Goal: Task Accomplishment & Management: Use online tool/utility

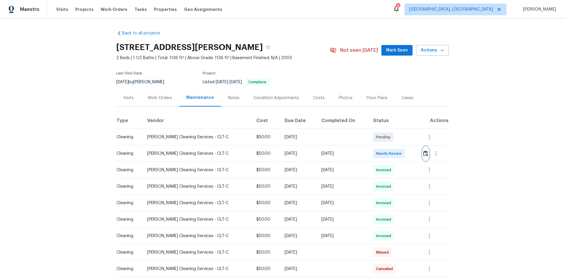
click at [423, 152] on img "button" at bounding box center [425, 154] width 5 height 6
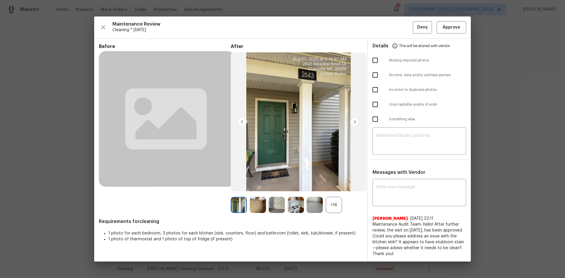
click at [335, 202] on div "+16" at bounding box center [334, 205] width 16 height 16
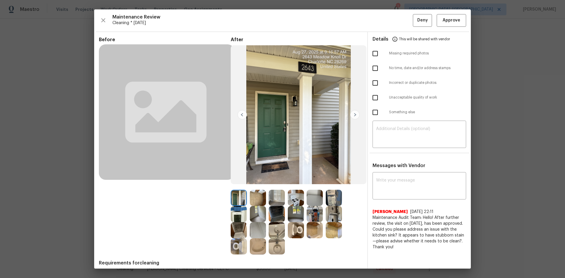
click at [237, 214] on img at bounding box center [239, 214] width 16 height 16
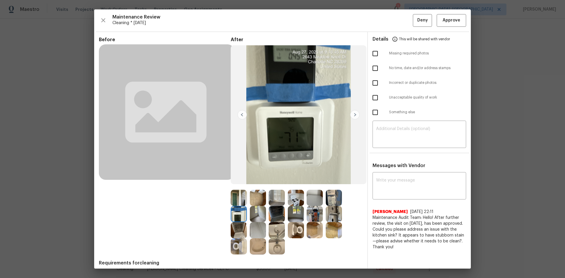
click at [237, 214] on img at bounding box center [239, 214] width 16 height 16
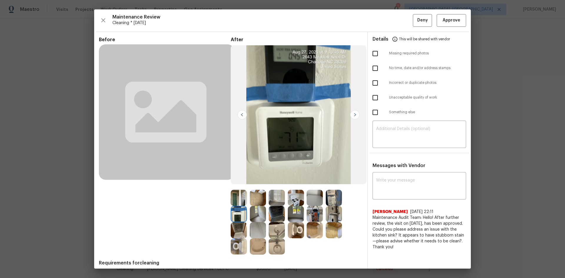
click at [237, 214] on img at bounding box center [239, 214] width 16 height 16
click at [239, 214] on img at bounding box center [239, 214] width 16 height 16
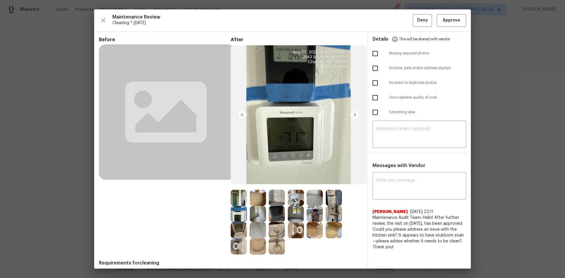
click at [239, 214] on img at bounding box center [239, 214] width 16 height 16
click at [242, 215] on img at bounding box center [239, 214] width 16 height 16
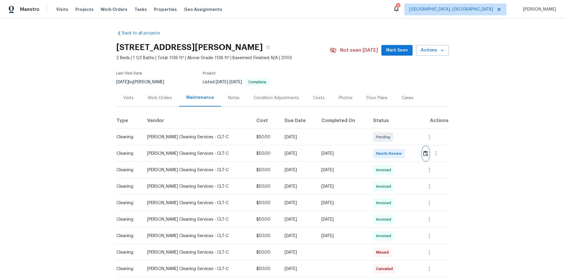
click at [425, 156] on img "button" at bounding box center [425, 154] width 5 height 6
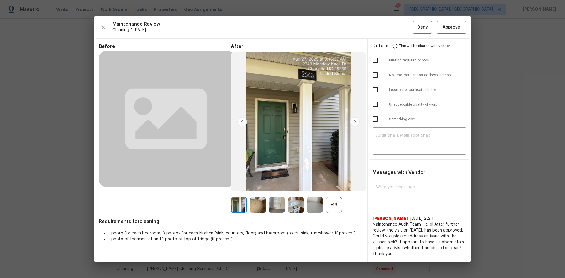
click at [333, 198] on div "+16" at bounding box center [334, 205] width 16 height 16
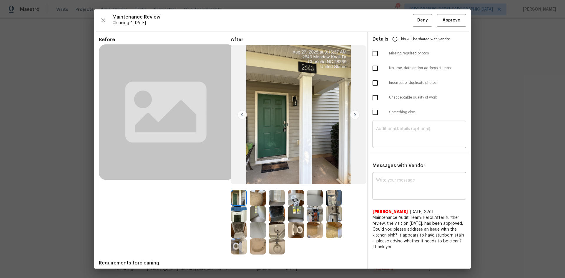
click at [238, 215] on img at bounding box center [239, 214] width 16 height 16
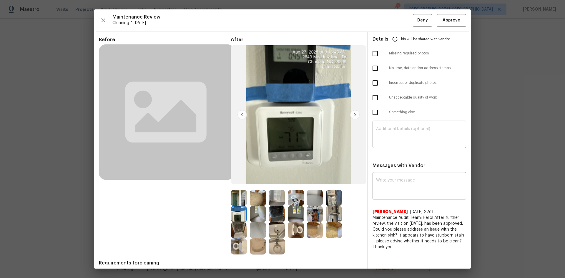
click at [238, 215] on img at bounding box center [239, 214] width 16 height 16
click at [446, 24] on button "Approve" at bounding box center [451, 20] width 29 height 13
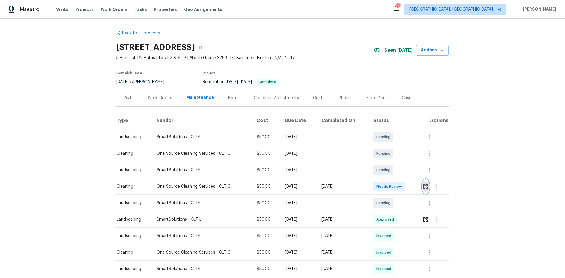
click at [402, 186] on img "button" at bounding box center [425, 187] width 5 height 6
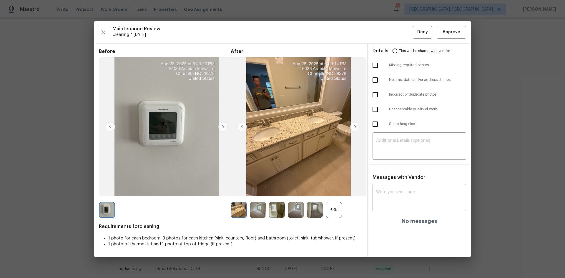
click at [334, 186] on div "+36" at bounding box center [334, 210] width 16 height 16
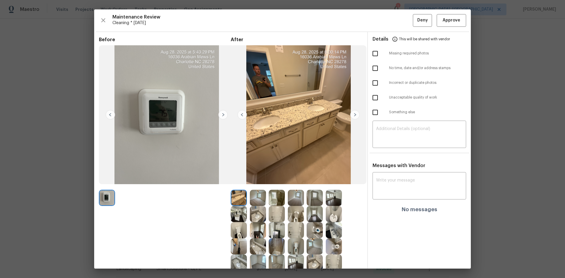
click at [336, 186] on img at bounding box center [334, 214] width 16 height 16
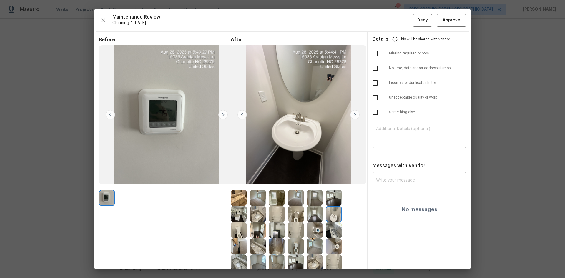
click at [336, 186] on img at bounding box center [334, 214] width 16 height 16
click at [327, 186] on img at bounding box center [334, 214] width 16 height 16
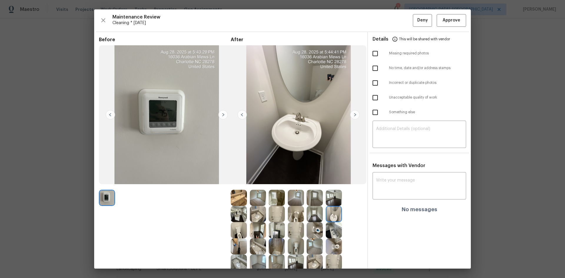
click at [327, 186] on img at bounding box center [334, 214] width 16 height 16
click at [402, 19] on span "Approve" at bounding box center [452, 20] width 18 height 7
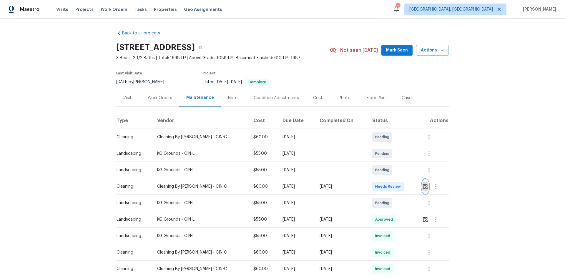
click at [424, 183] on button "button" at bounding box center [425, 187] width 7 height 14
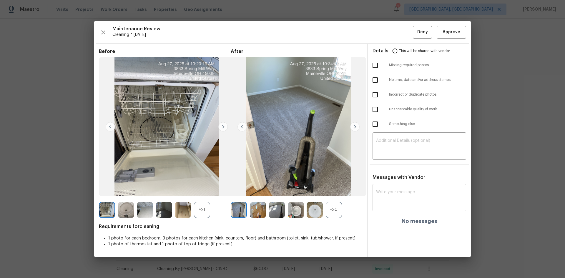
click at [387, 204] on textarea at bounding box center [419, 198] width 87 height 16
paste textarea "Maintenance Audit Team: Hello! After further review, the visit(08/27/2025) has …"
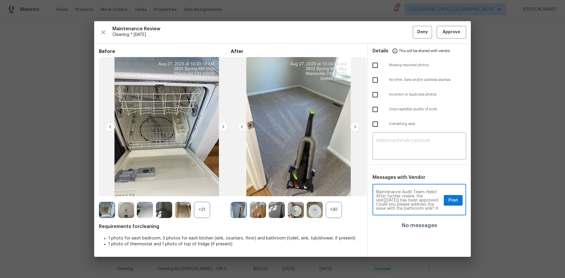
click at [396, 200] on textarea "Maintenance Audit Team: Hello! After further review, the visit(08/27/2025) has …" at bounding box center [408, 200] width 65 height 21
type textarea "Maintenance Audit Team: Hello! After further review, the visit(08/28/2025) has …"
click at [451, 202] on span "Post" at bounding box center [453, 200] width 9 height 7
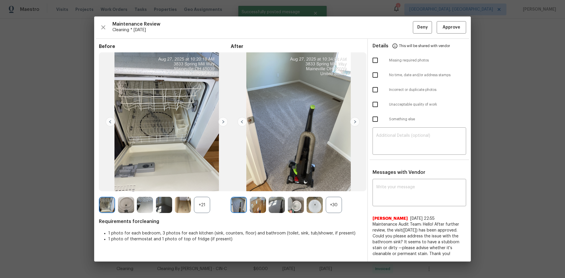
scroll to position [0, 0]
click at [338, 202] on div "+30" at bounding box center [334, 205] width 16 height 16
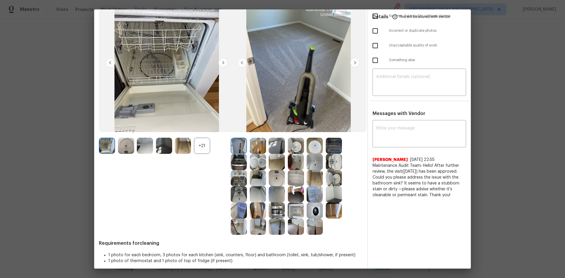
scroll to position [57, 0]
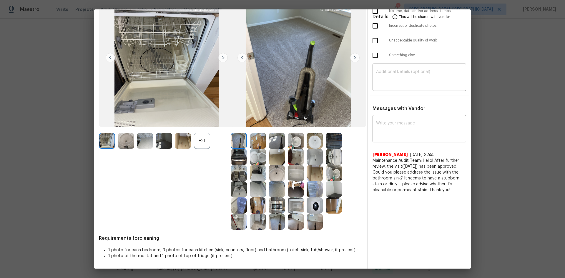
click at [315, 205] on img at bounding box center [315, 206] width 16 height 16
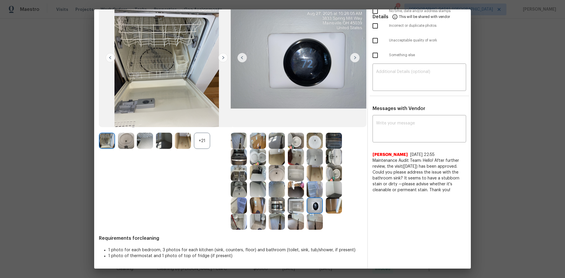
click at [315, 205] on img at bounding box center [315, 206] width 16 height 16
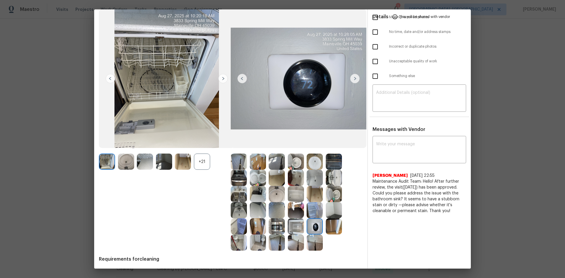
scroll to position [0, 0]
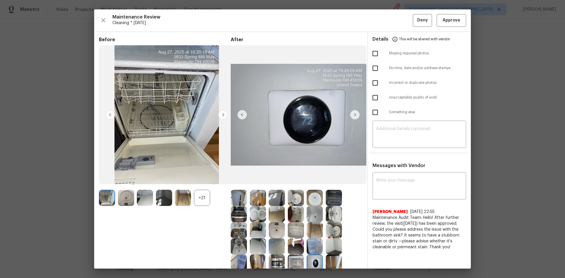
click at [313, 264] on img at bounding box center [315, 263] width 16 height 16
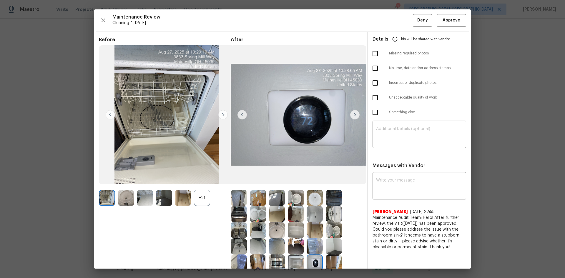
click at [313, 264] on img at bounding box center [315, 263] width 16 height 16
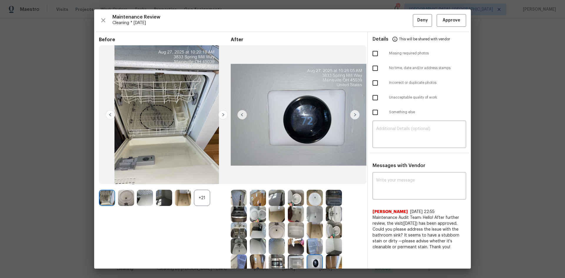
click at [313, 264] on img at bounding box center [315, 263] width 16 height 16
click at [314, 265] on img at bounding box center [315, 263] width 16 height 16
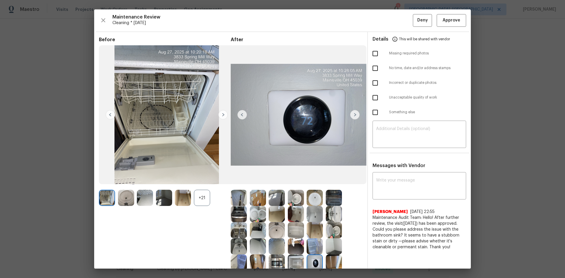
click at [314, 265] on img at bounding box center [315, 263] width 16 height 16
click at [450, 18] on span "Approve" at bounding box center [452, 20] width 18 height 7
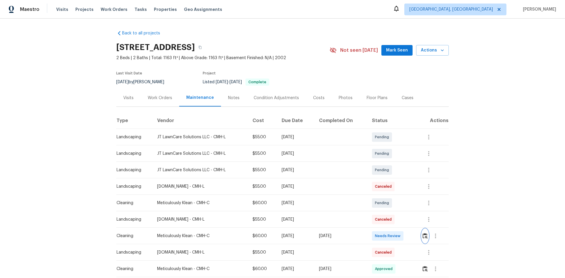
click at [402, 186] on img "button" at bounding box center [425, 236] width 5 height 6
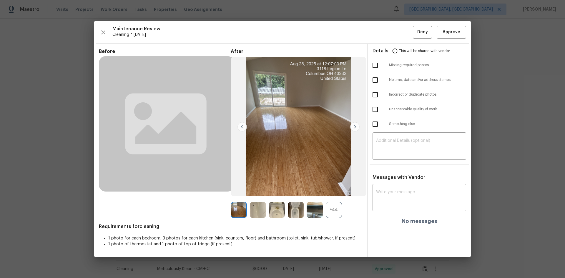
click at [332, 186] on div "+44" at bounding box center [334, 210] width 16 height 16
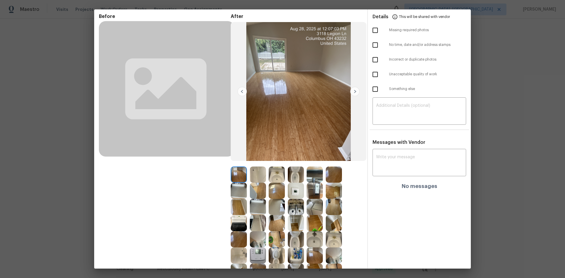
scroll to position [59, 0]
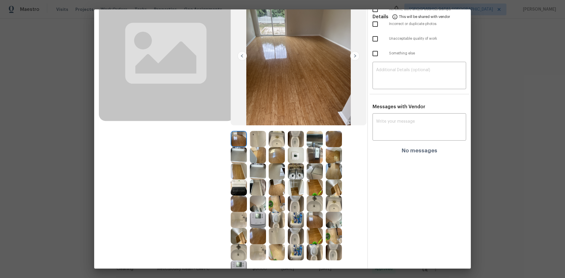
click at [294, 155] on img at bounding box center [296, 155] width 16 height 16
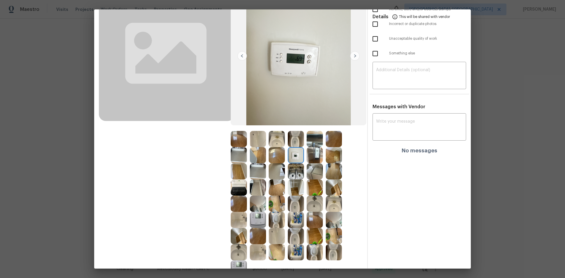
click at [294, 155] on img at bounding box center [296, 155] width 16 height 16
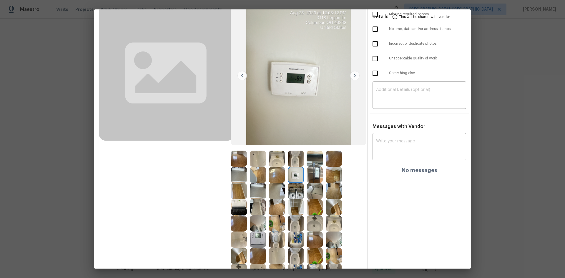
scroll to position [29, 0]
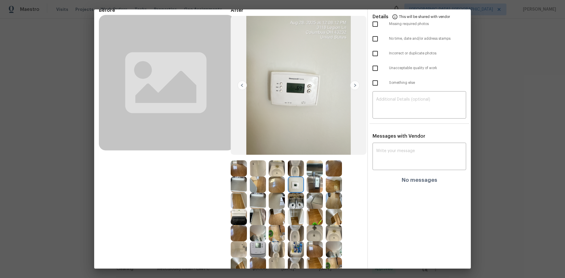
click at [259, 186] on img at bounding box center [258, 249] width 16 height 16
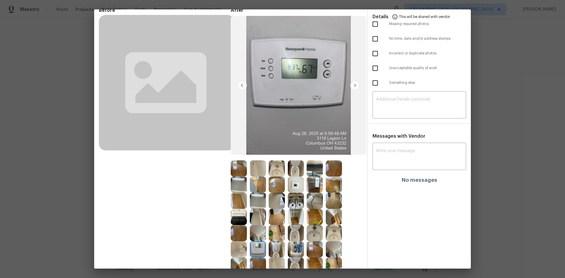
click at [259, 186] on img at bounding box center [258, 249] width 16 height 16
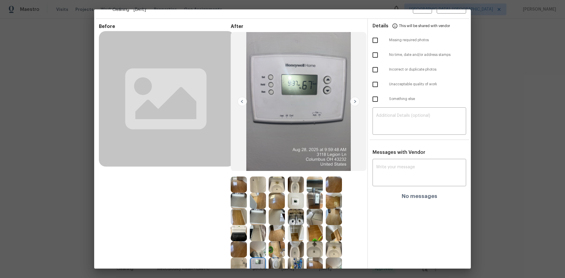
scroll to position [0, 0]
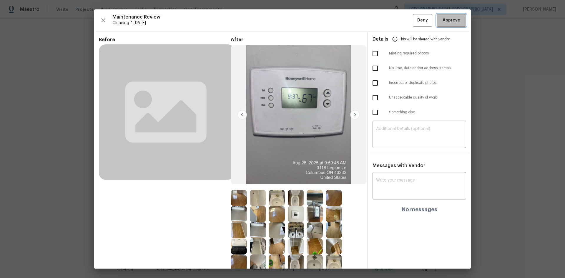
click at [402, 22] on span "Approve" at bounding box center [452, 20] width 18 height 7
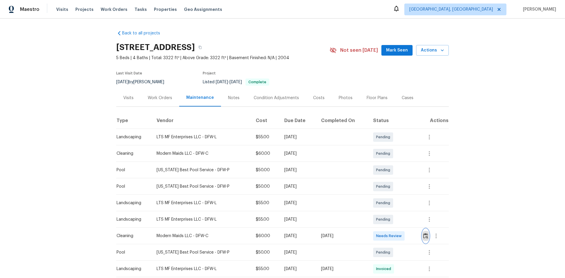
click at [423, 233] on img "button" at bounding box center [425, 236] width 5 height 6
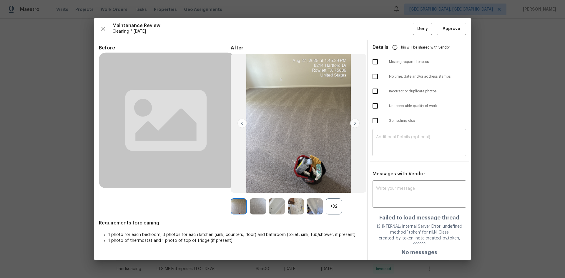
click at [334, 212] on div "+32" at bounding box center [334, 206] width 16 height 16
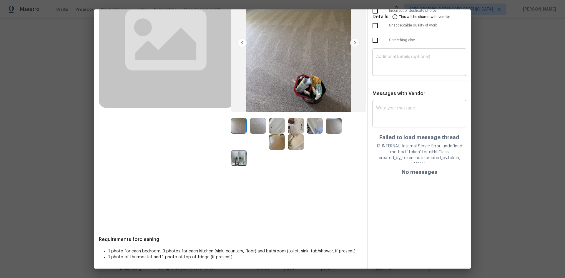
scroll to position [73, 0]
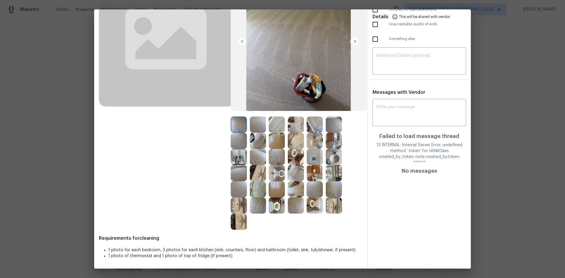
click at [313, 159] on img at bounding box center [315, 157] width 16 height 16
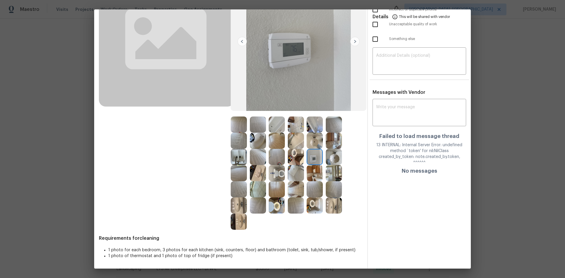
click at [313, 159] on img at bounding box center [315, 157] width 16 height 16
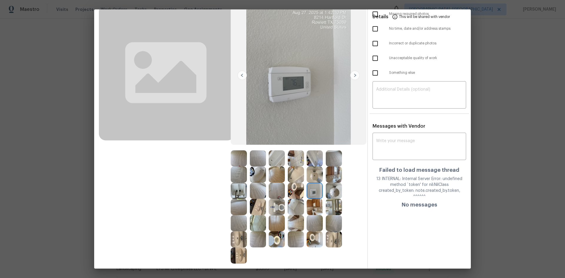
scroll to position [0, 0]
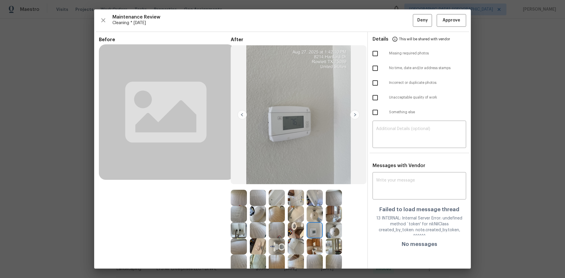
click at [315, 232] on img at bounding box center [315, 230] width 16 height 16
click at [310, 229] on img at bounding box center [315, 230] width 16 height 16
click at [442, 21] on span "Approve" at bounding box center [452, 20] width 20 height 7
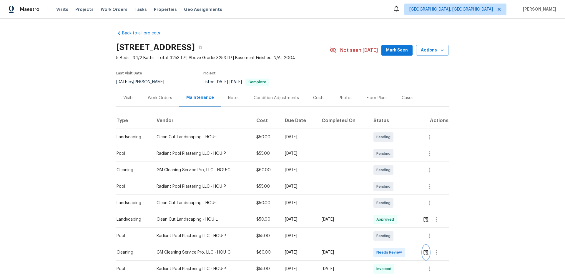
click at [425, 251] on img "button" at bounding box center [426, 253] width 5 height 6
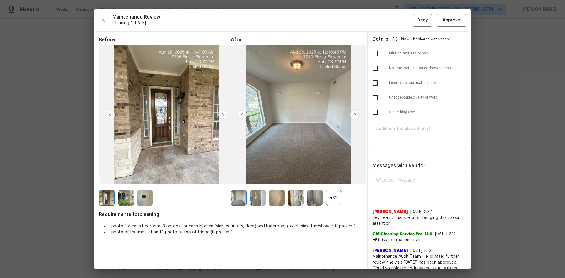
click at [333, 202] on div "+32" at bounding box center [334, 198] width 16 height 16
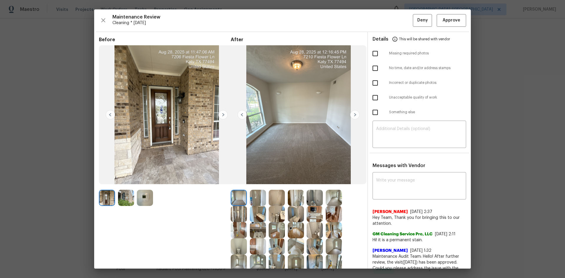
click at [144, 194] on img at bounding box center [145, 198] width 16 height 16
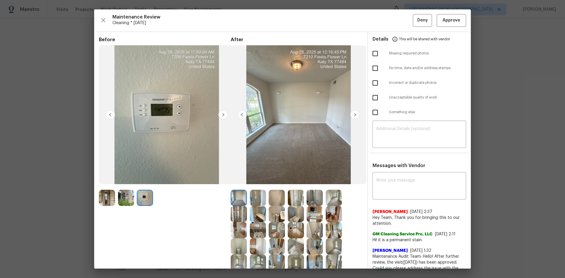
click at [144, 194] on img at bounding box center [145, 198] width 16 height 16
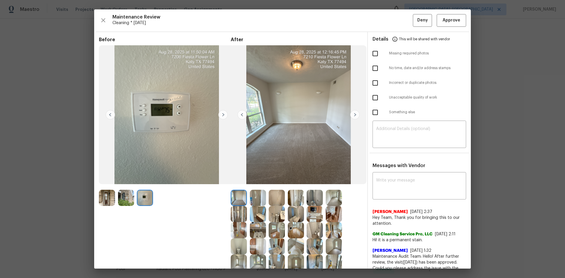
click at [142, 195] on img at bounding box center [145, 198] width 16 height 16
click at [141, 195] on img at bounding box center [145, 198] width 16 height 16
click at [448, 21] on span "Approve" at bounding box center [452, 20] width 18 height 7
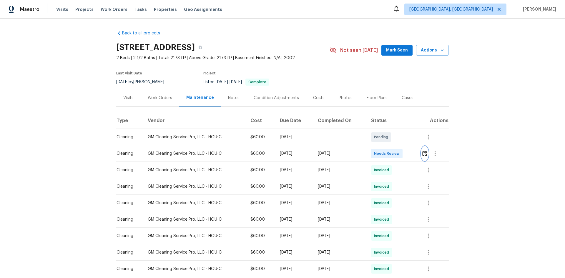
click at [402, 152] on img "button" at bounding box center [424, 154] width 5 height 6
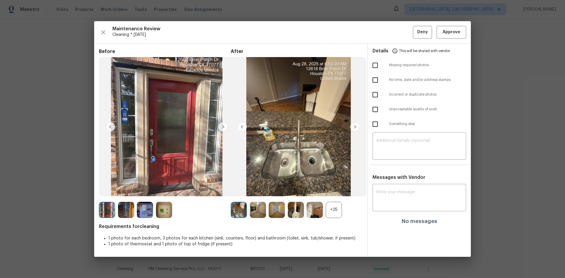
click at [164, 186] on img at bounding box center [164, 210] width 16 height 16
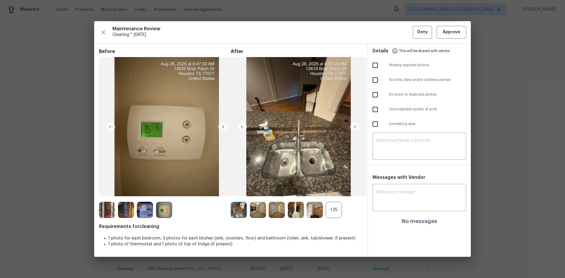
click at [164, 186] on img at bounding box center [164, 210] width 16 height 16
click at [339, 186] on div "+25" at bounding box center [334, 210] width 16 height 16
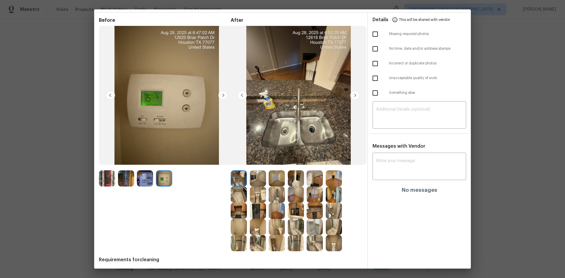
scroll to position [29, 0]
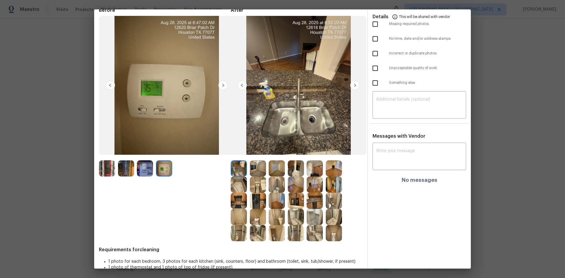
click at [279, 183] on img at bounding box center [277, 185] width 16 height 16
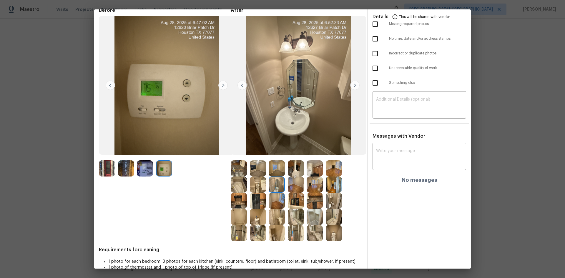
click at [277, 183] on img at bounding box center [277, 185] width 16 height 16
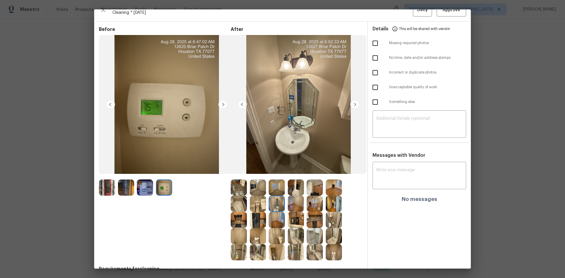
scroll to position [0, 0]
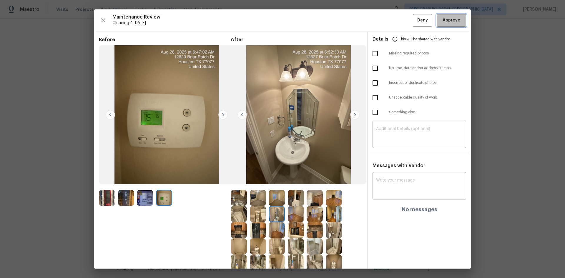
click at [402, 23] on span "Approve" at bounding box center [452, 20] width 18 height 7
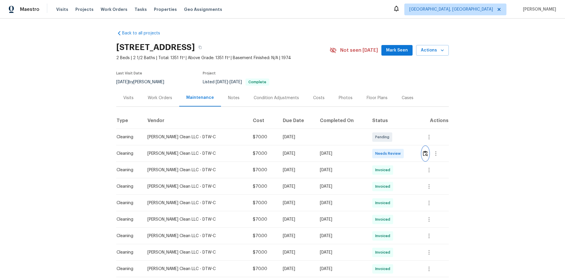
click at [423, 156] on img "button" at bounding box center [425, 154] width 5 height 6
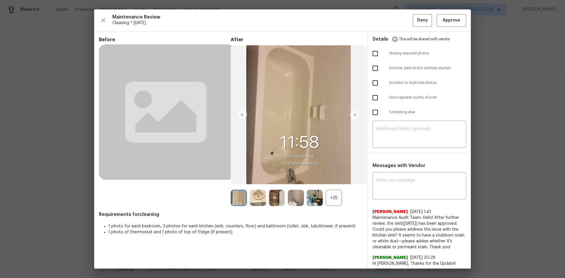
click at [333, 198] on div "+25" at bounding box center [334, 198] width 16 height 16
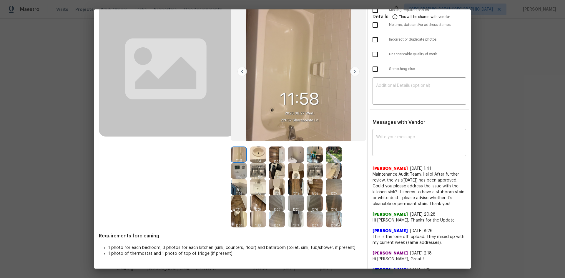
scroll to position [29, 0]
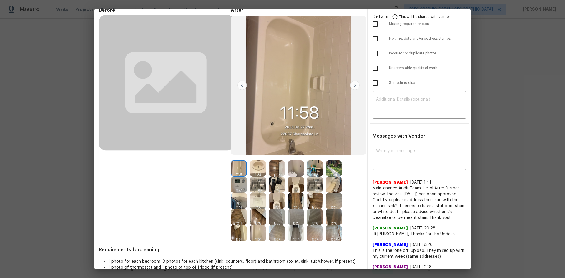
click at [240, 183] on img at bounding box center [239, 185] width 16 height 16
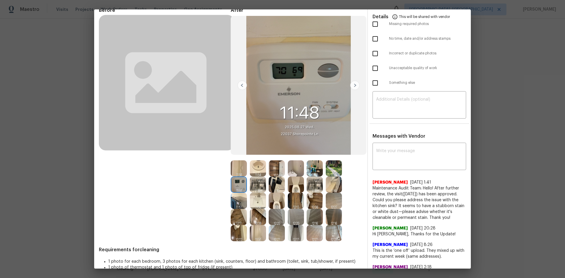
click at [240, 183] on img at bounding box center [239, 185] width 16 height 16
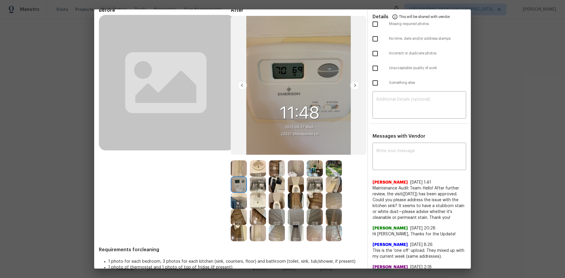
click at [240, 183] on img at bounding box center [239, 185] width 16 height 16
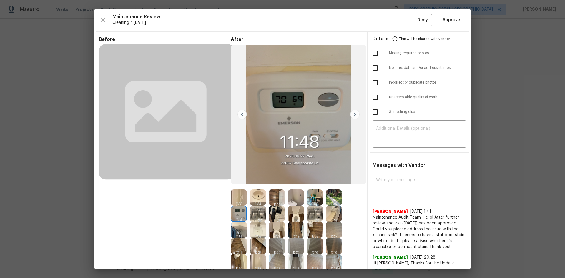
scroll to position [0, 0]
click at [385, 185] on textarea at bounding box center [419, 186] width 87 height 16
paste textarea "Maintenance Audit Team: Hello! Unfortunately, this cleaning visit completed on …"
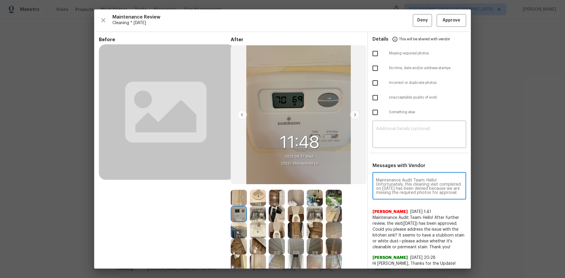
scroll to position [82, 0]
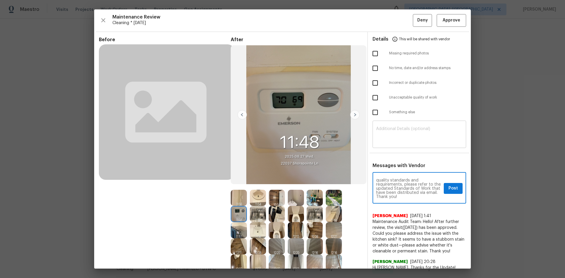
type textarea "Maintenance Audit Team: Hello! Unfortunately, this cleaning visit completed on …"
click at [397, 140] on textarea at bounding box center [419, 135] width 87 height 16
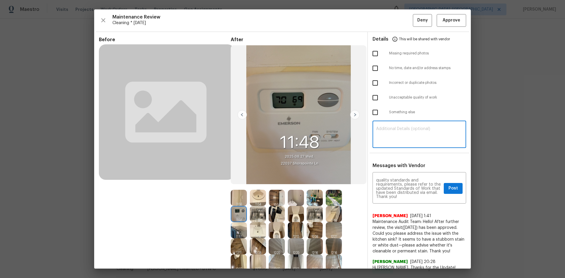
paste textarea "Maintenance Audit Team: Hello! Unfortunately, this cleaning visit completed on …"
type textarea "Maintenance Audit Team: Hello! Unfortunately, this cleaning visit completed on …"
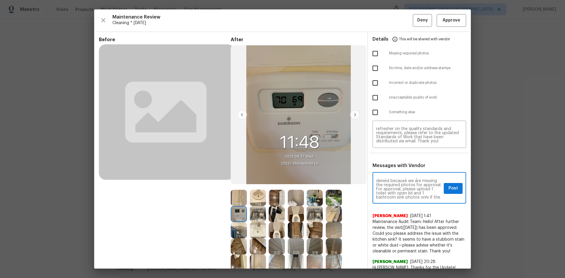
scroll to position [24, 0]
click at [449, 190] on span "Post" at bounding box center [453, 188] width 9 height 7
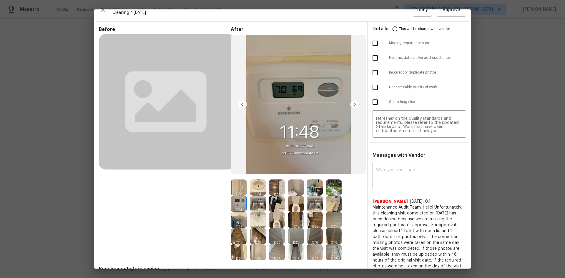
scroll to position [0, 0]
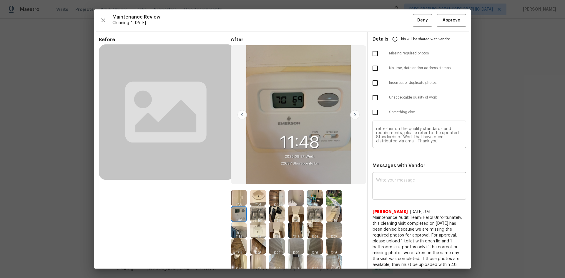
click at [372, 54] on input "checkbox" at bounding box center [375, 53] width 12 height 12
checkbox input "true"
click at [413, 22] on button "Deny" at bounding box center [422, 20] width 19 height 13
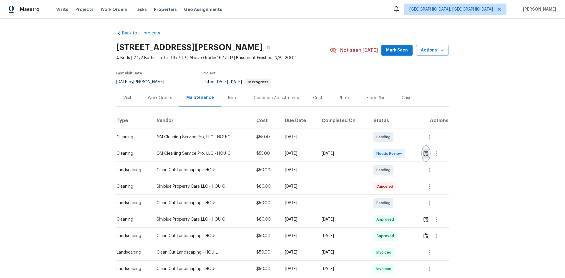
click at [428, 153] on img "button" at bounding box center [426, 154] width 5 height 6
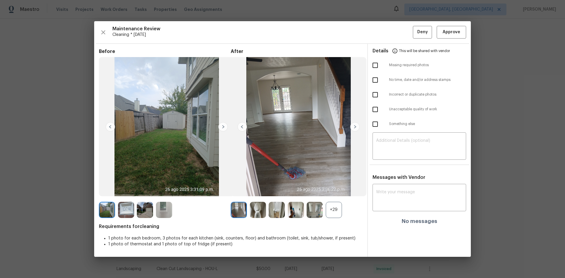
click at [163, 212] on img at bounding box center [164, 210] width 16 height 16
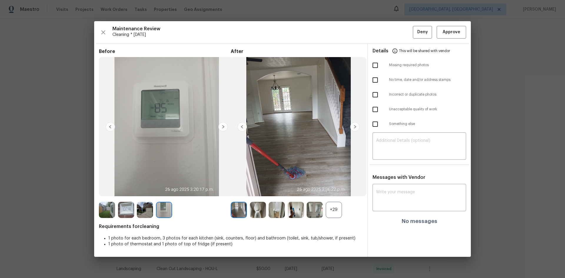
click at [163, 212] on img at bounding box center [164, 210] width 16 height 16
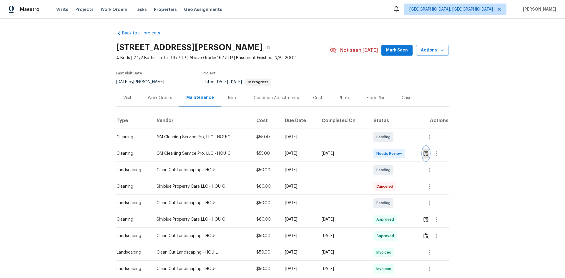
click at [426, 154] on img "button" at bounding box center [426, 154] width 5 height 6
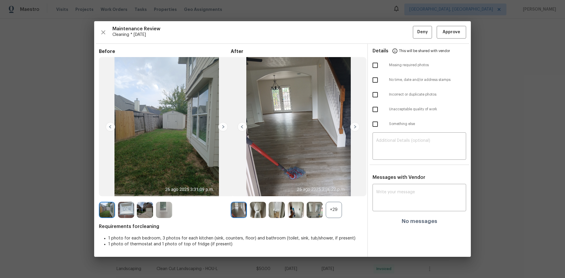
click at [167, 208] on img at bounding box center [164, 210] width 16 height 16
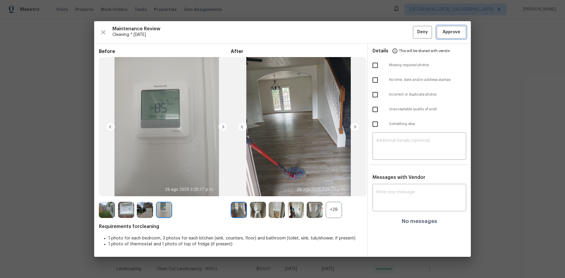
drag, startPoint x: 451, startPoint y: 33, endPoint x: 428, endPoint y: 123, distance: 92.8
click at [451, 33] on span "Approve" at bounding box center [452, 32] width 18 height 7
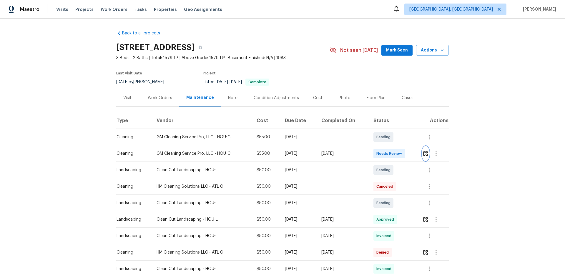
click at [402, 153] on img "button" at bounding box center [425, 154] width 5 height 6
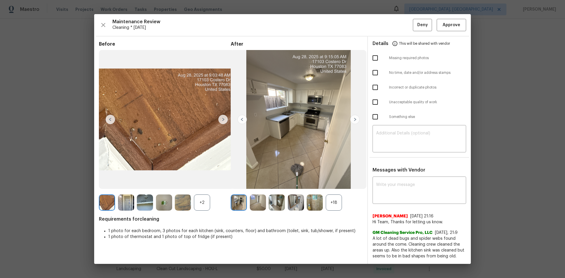
click at [332, 186] on div "+18" at bounding box center [334, 203] width 16 height 16
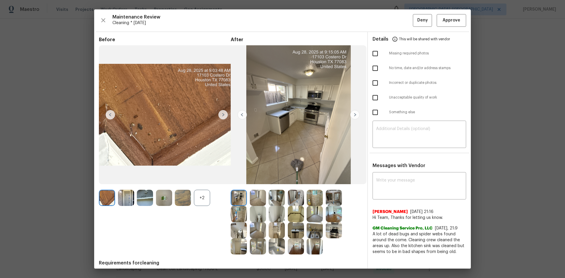
scroll to position [25, 0]
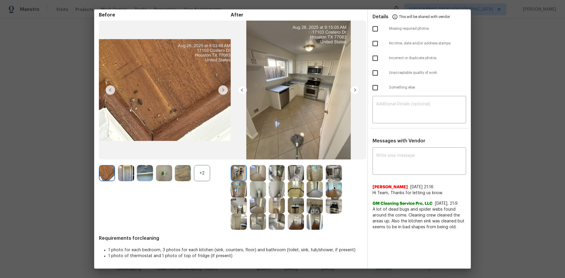
click at [164, 171] on img at bounding box center [164, 173] width 16 height 16
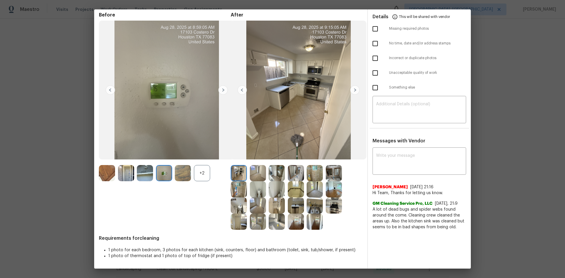
click at [164, 171] on img at bounding box center [164, 173] width 16 height 16
click at [256, 186] on img at bounding box center [258, 189] width 16 height 16
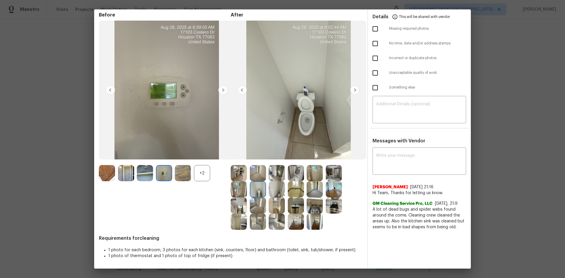
click at [256, 186] on img at bounding box center [258, 189] width 16 height 16
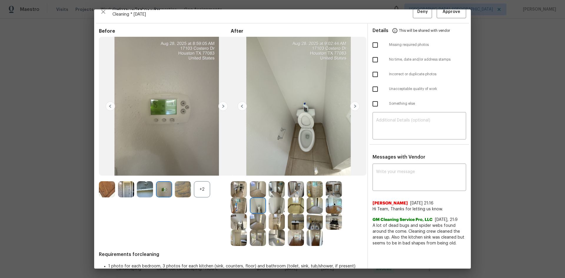
scroll to position [0, 0]
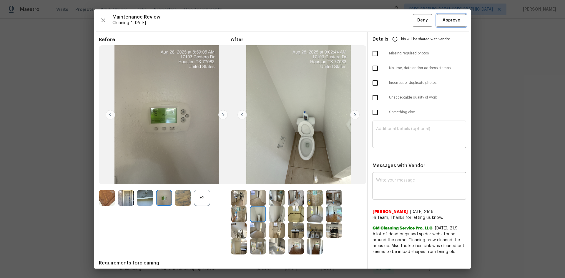
click at [402, 16] on button "Approve" at bounding box center [451, 20] width 29 height 13
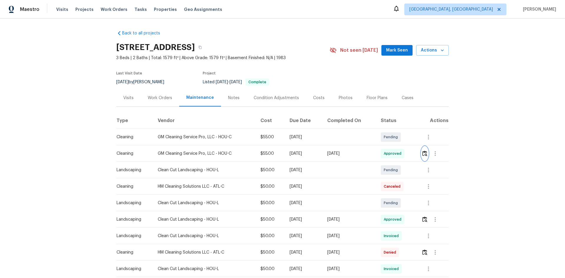
click at [402, 155] on img "button" at bounding box center [424, 154] width 5 height 6
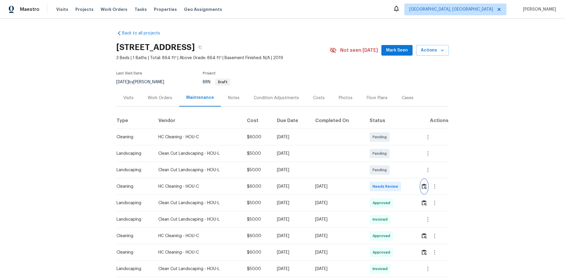
click at [423, 186] on img "button" at bounding box center [424, 187] width 5 height 6
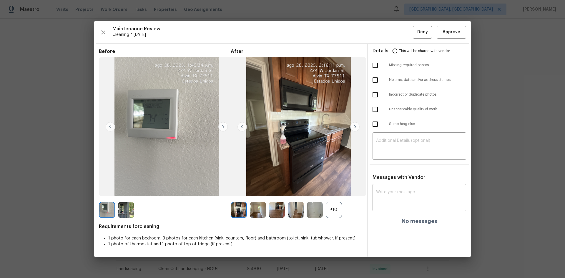
click at [337, 213] on div "+10" at bounding box center [334, 210] width 16 height 16
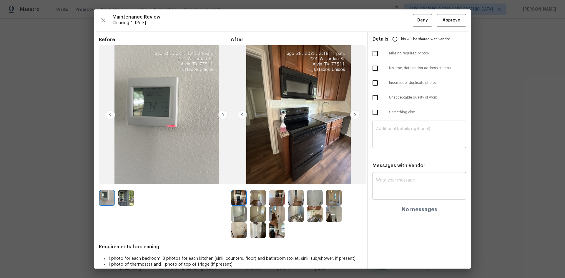
click at [106, 198] on img at bounding box center [107, 198] width 16 height 16
click at [454, 20] on span "Approve" at bounding box center [452, 20] width 18 height 7
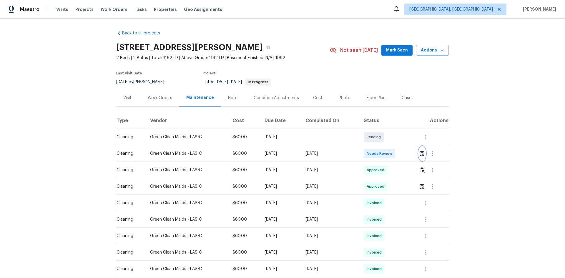
click at [402, 156] on img "button" at bounding box center [422, 154] width 5 height 6
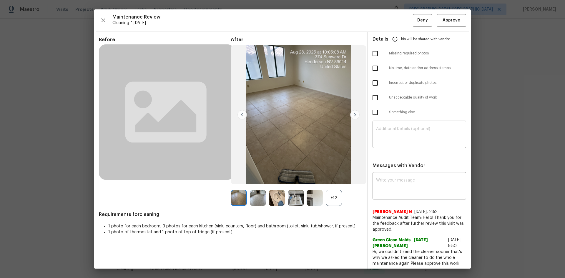
click at [335, 186] on div "+12" at bounding box center [334, 198] width 16 height 16
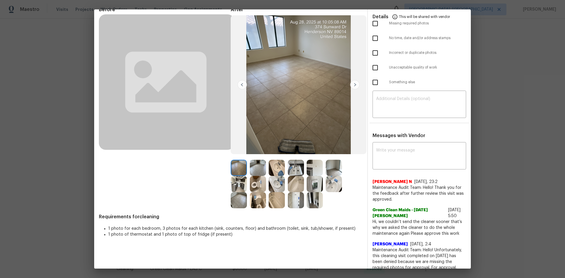
scroll to position [29, 0]
click at [309, 185] on img at bounding box center [315, 185] width 16 height 16
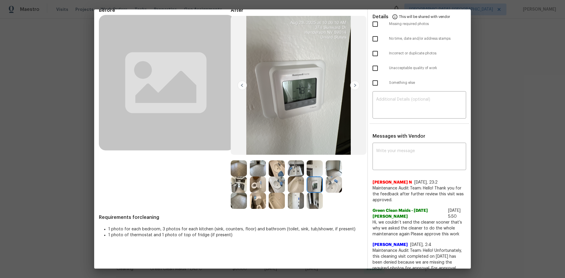
click at [309, 185] on img at bounding box center [315, 185] width 16 height 16
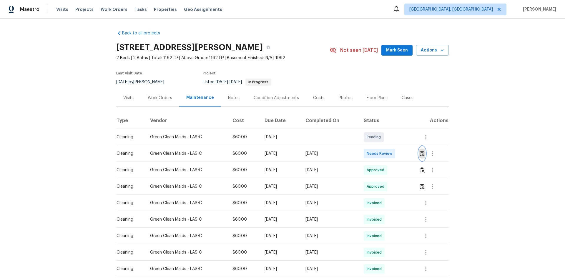
click at [402, 156] on img "button" at bounding box center [422, 154] width 5 height 6
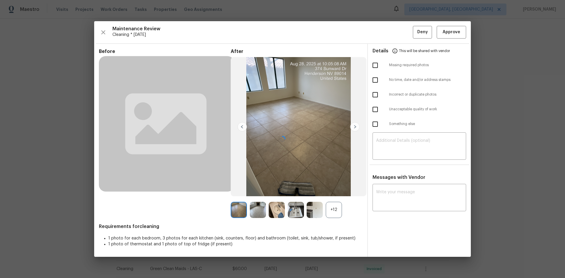
click at [337, 186] on div at bounding box center [282, 139] width 377 height 236
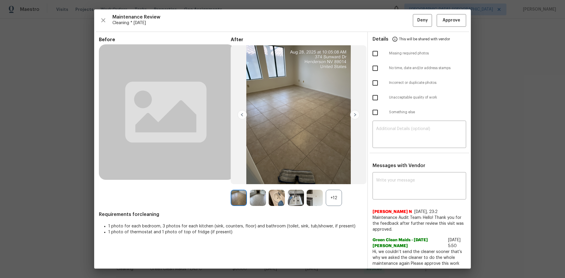
click at [332, 186] on div "+12" at bounding box center [334, 198] width 16 height 16
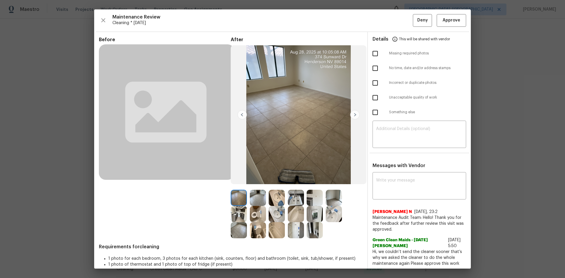
click at [314, 186] on img at bounding box center [315, 214] width 16 height 16
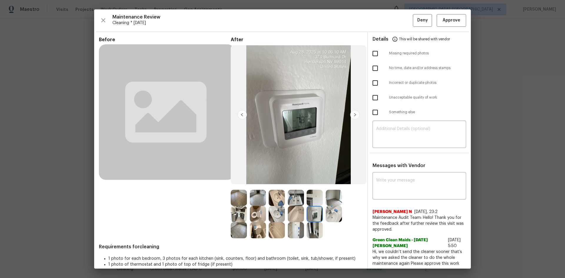
click at [314, 186] on img at bounding box center [315, 214] width 16 height 16
click at [313, 186] on img at bounding box center [315, 214] width 16 height 16
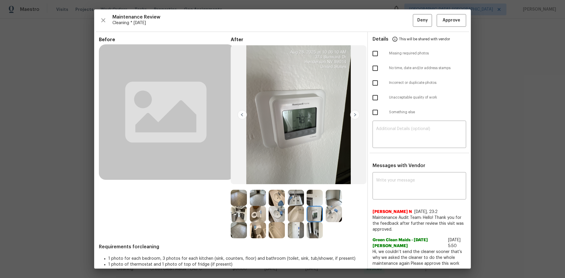
click at [312, 186] on img at bounding box center [315, 214] width 16 height 16
click at [402, 21] on span "Approve" at bounding box center [452, 20] width 18 height 7
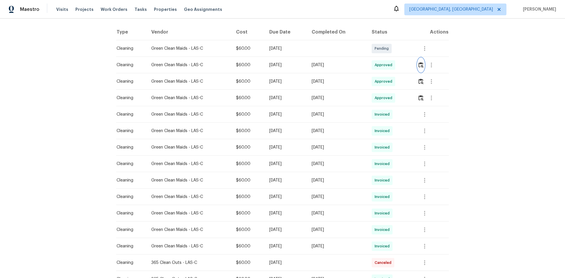
scroll to position [0, 0]
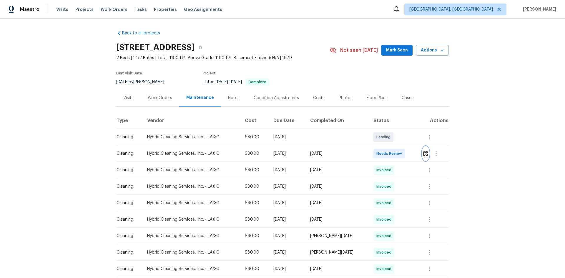
click at [402, 155] on button "button" at bounding box center [425, 154] width 7 height 14
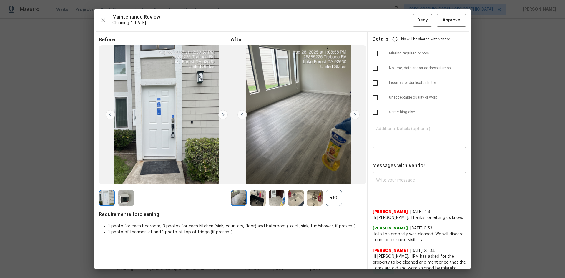
click at [332, 186] on div "+10" at bounding box center [334, 198] width 16 height 16
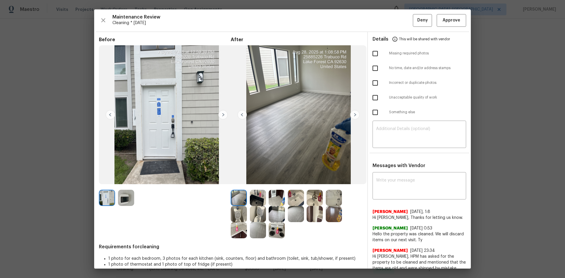
click at [129, 186] on img at bounding box center [126, 198] width 16 height 16
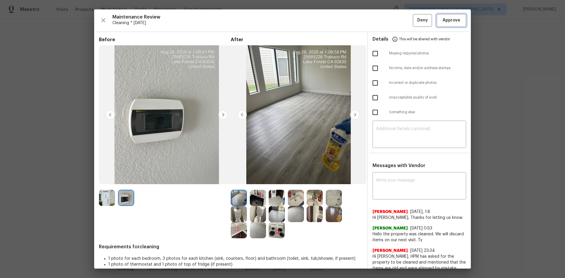
click at [402, 21] on span "Approve" at bounding box center [452, 20] width 18 height 7
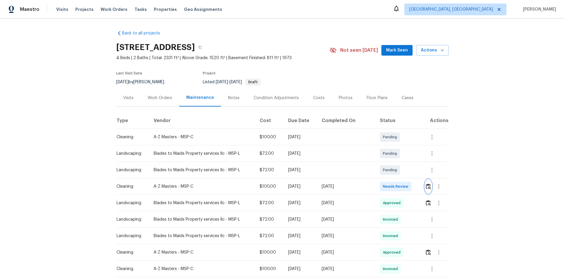
click at [426, 184] on img "button" at bounding box center [428, 187] width 5 height 6
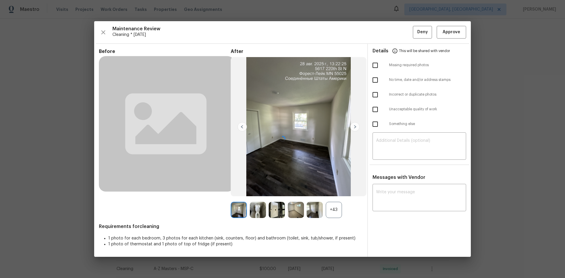
click at [334, 211] on div at bounding box center [282, 139] width 377 height 236
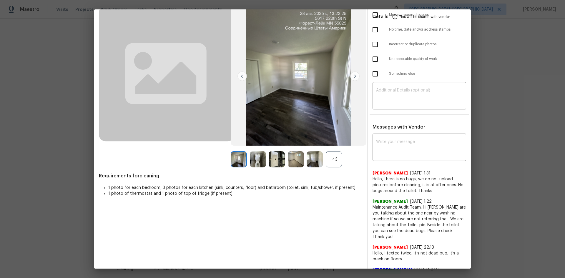
scroll to position [29, 0]
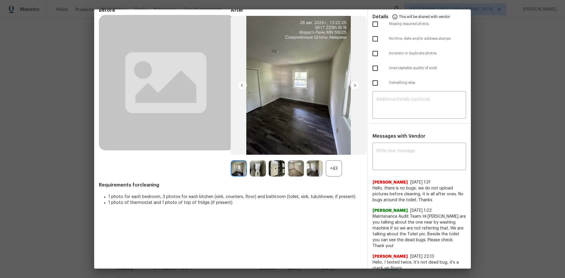
click at [330, 168] on div "+43" at bounding box center [334, 168] width 16 height 16
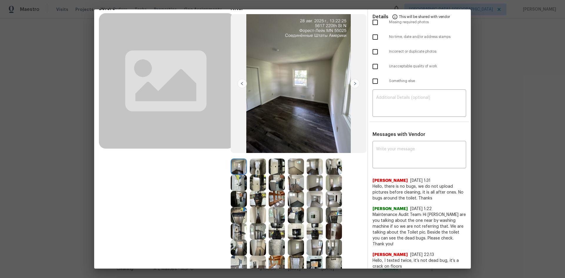
scroll to position [0, 0]
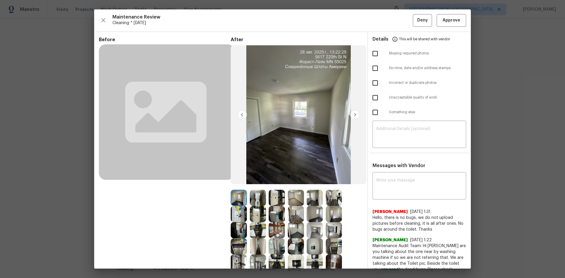
click at [312, 247] on img at bounding box center [315, 246] width 16 height 16
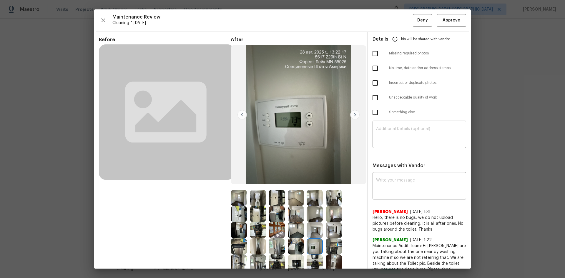
click at [312, 246] on img at bounding box center [315, 246] width 16 height 16
click at [447, 21] on span "Approve" at bounding box center [452, 20] width 18 height 7
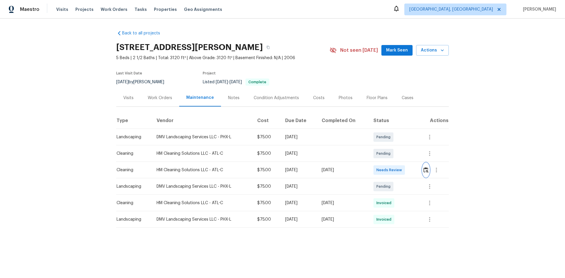
click at [402, 170] on img "button" at bounding box center [426, 170] width 5 height 6
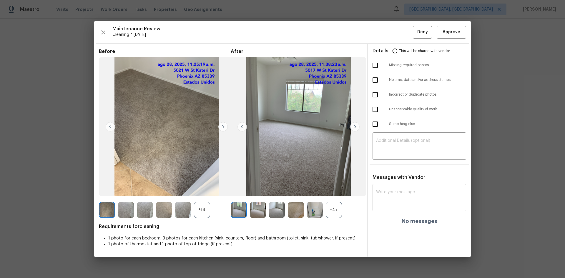
click at [390, 186] on textarea at bounding box center [419, 198] width 87 height 16
paste textarea "Maintenance Audit Team: Hello! Unfortunately, this cleaning visit completed on …"
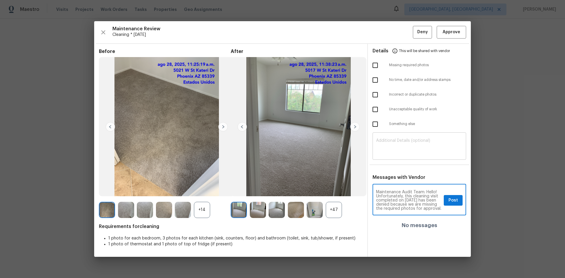
type textarea "Maintenance Audit Team: Hello! Unfortunately, this cleaning visit completed on …"
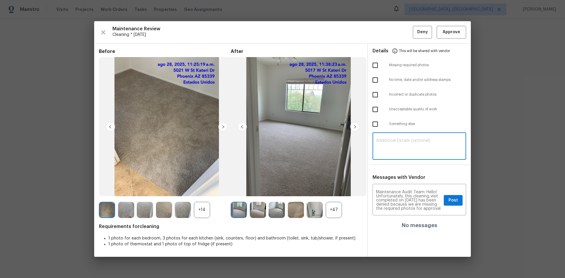
click at [388, 143] on textarea at bounding box center [419, 147] width 87 height 16
paste textarea "Maintenance Audit Team: Hello! Unfortunately, this cleaning visit completed on …"
type textarea "Maintenance Audit Team: Hello! Unfortunately, this cleaning visit completed on …"
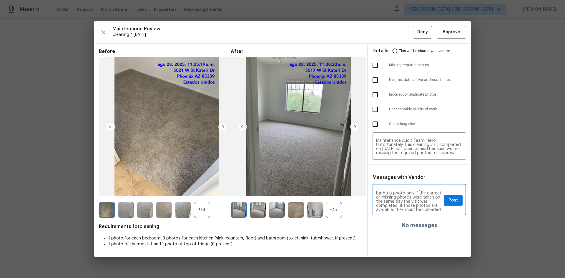
scroll to position [35, 0]
click at [402, 186] on span "Post" at bounding box center [453, 200] width 9 height 7
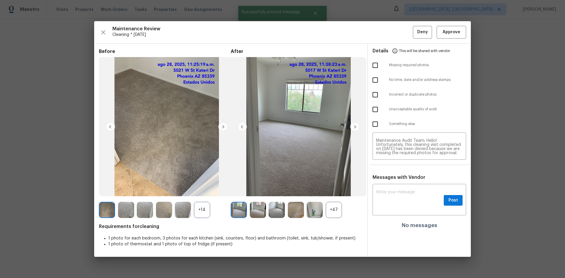
scroll to position [0, 0]
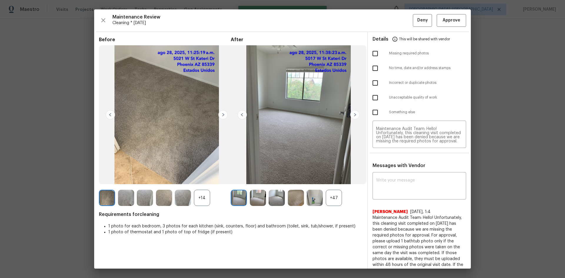
click at [337, 186] on div "+47" at bounding box center [334, 198] width 16 height 16
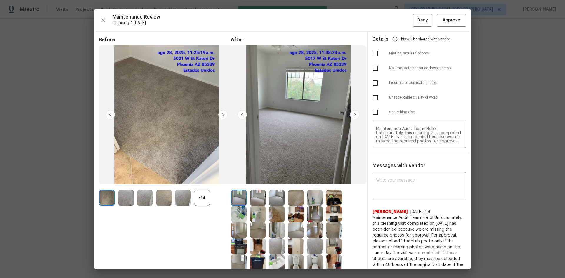
click at [203, 186] on div "+14" at bounding box center [202, 198] width 16 height 16
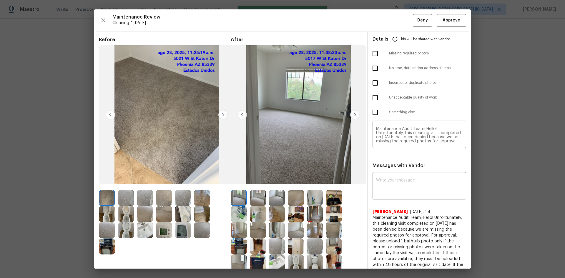
click at [161, 186] on img at bounding box center [164, 230] width 16 height 16
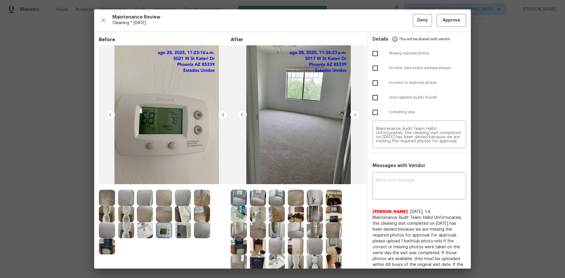
click at [162, 186] on img at bounding box center [164, 230] width 16 height 16
click at [163, 186] on img at bounding box center [164, 230] width 16 height 16
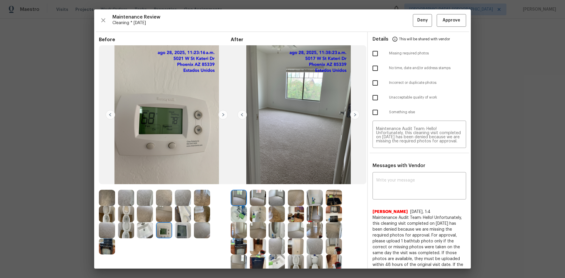
click at [371, 53] on input "checkbox" at bounding box center [375, 53] width 12 height 12
checkbox input "true"
click at [402, 19] on span "Deny" at bounding box center [422, 20] width 11 height 7
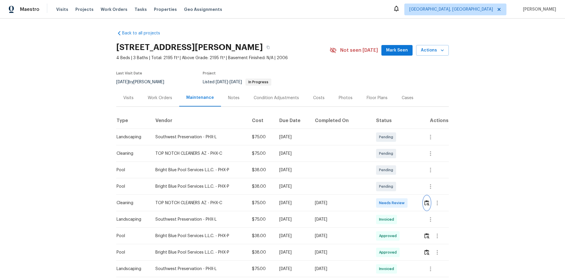
click at [428, 205] on img "button" at bounding box center [427, 203] width 5 height 6
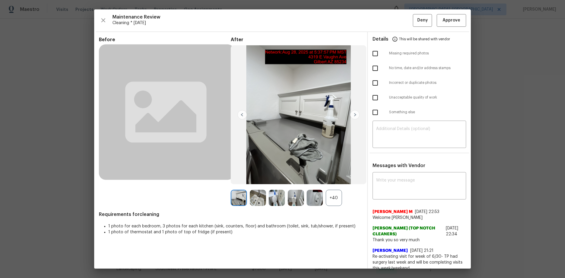
click at [323, 201] on div at bounding box center [316, 198] width 19 height 16
click at [329, 201] on div "+40" at bounding box center [334, 198] width 16 height 16
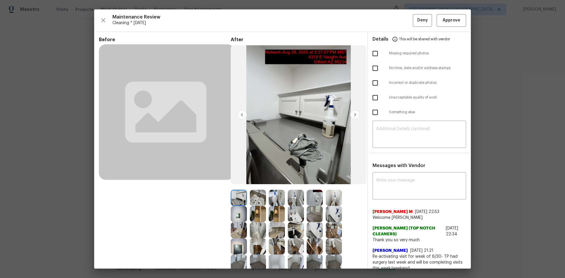
click at [236, 215] on img at bounding box center [239, 214] width 16 height 16
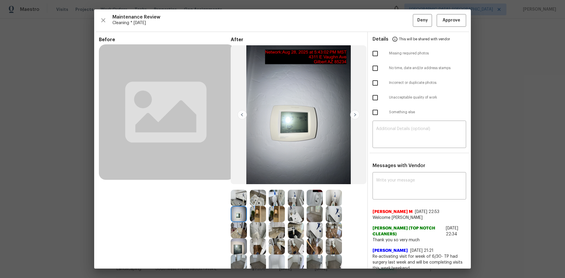
click at [236, 215] on img at bounding box center [239, 214] width 16 height 16
click at [449, 21] on span "Approve" at bounding box center [452, 20] width 18 height 7
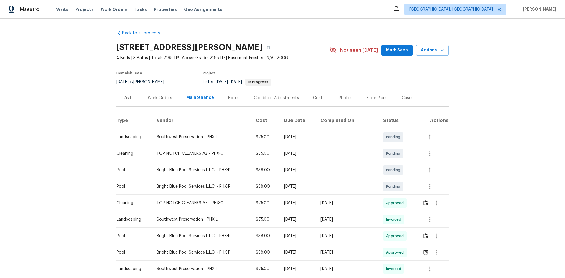
click at [61, 60] on div "Back to all projects 4319 E Vaughn Ave, Gilbert, AZ 85234 4 Beds | 3 Baths | To…" at bounding box center [282, 149] width 565 height 260
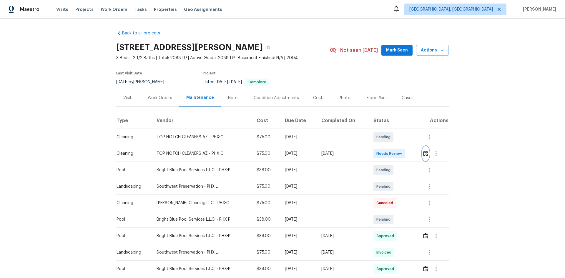
click at [402, 157] on button "button" at bounding box center [425, 154] width 7 height 14
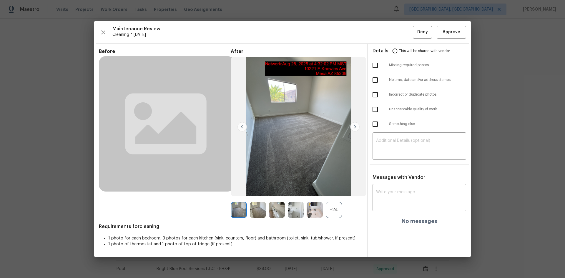
click at [339, 186] on div "+24" at bounding box center [334, 210] width 16 height 16
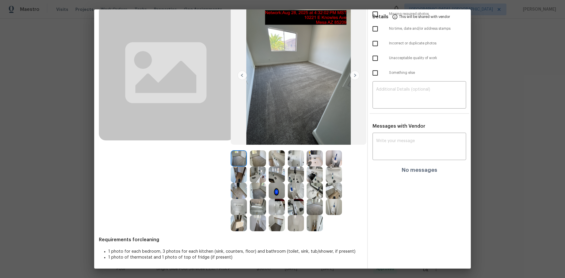
scroll to position [41, 0]
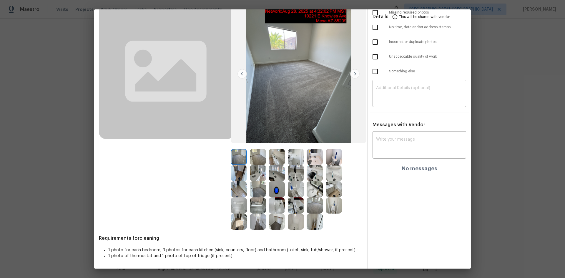
click at [273, 186] on img at bounding box center [277, 189] width 16 height 16
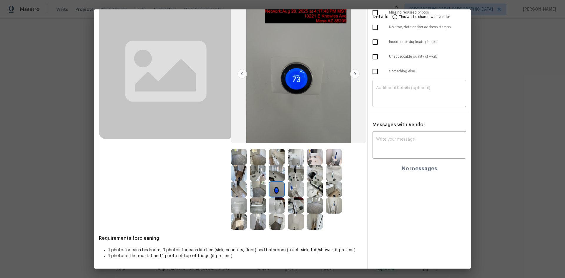
click at [273, 186] on img at bounding box center [277, 189] width 16 height 16
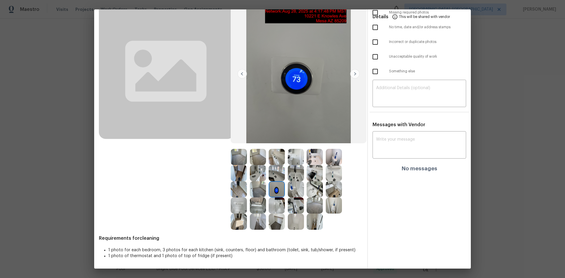
click at [273, 186] on img at bounding box center [277, 189] width 16 height 16
click at [274, 186] on img at bounding box center [277, 189] width 16 height 16
click at [276, 186] on img at bounding box center [277, 189] width 16 height 16
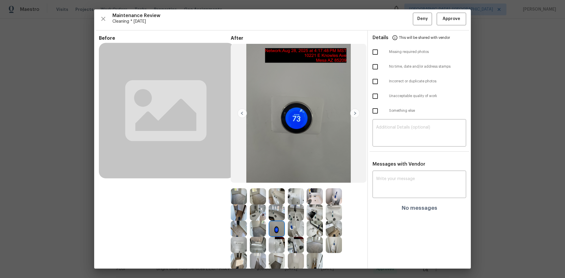
scroll to position [0, 0]
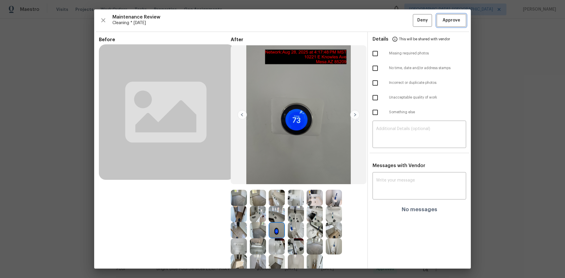
click at [402, 17] on span "Approve" at bounding box center [452, 20] width 18 height 7
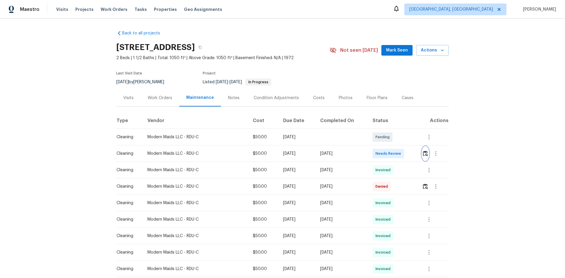
click at [402, 153] on img "button" at bounding box center [425, 154] width 5 height 6
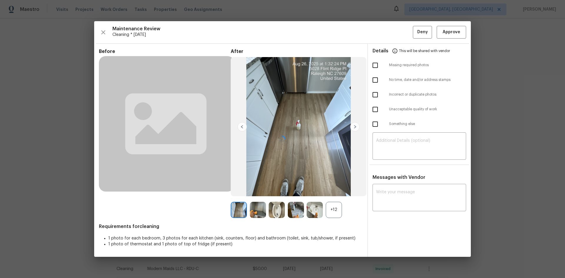
click at [386, 186] on div at bounding box center [282, 139] width 377 height 236
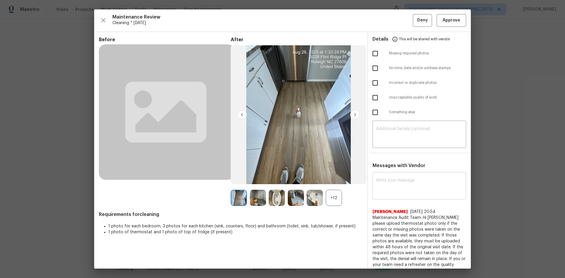
click at [393, 186] on textarea at bounding box center [419, 186] width 87 height 16
paste textarea "Maintenance Audit Team: Hello! Unfortunately, this cleaning visit completed on …"
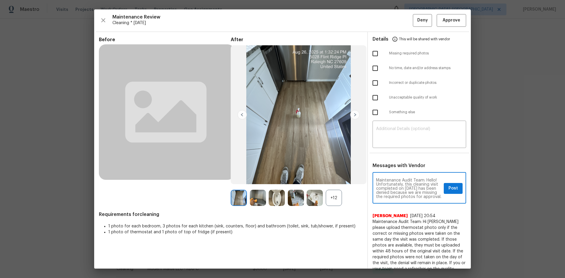
scroll to position [82, 0]
type textarea "Maintenance Audit Team: Hello! Unfortunately, this cleaning visit completed on …"
click at [328, 186] on div "+12" at bounding box center [334, 198] width 16 height 16
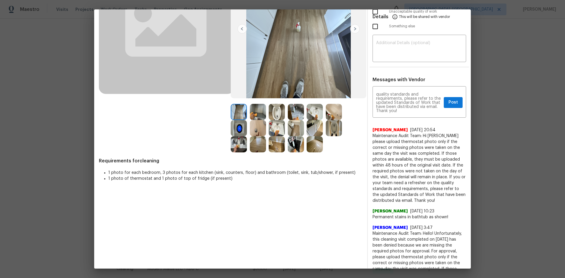
scroll to position [88, 0]
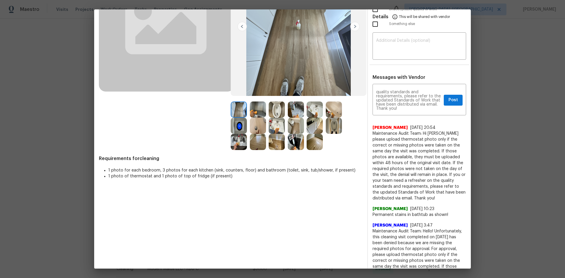
click at [233, 126] on img at bounding box center [239, 126] width 16 height 16
click at [233, 125] on img at bounding box center [239, 126] width 16 height 16
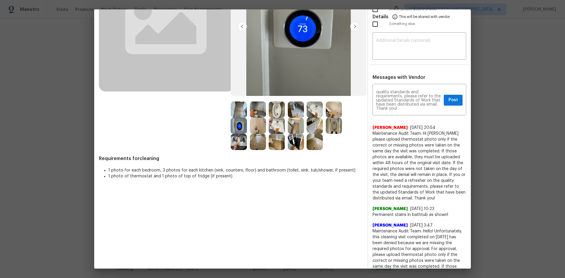
click at [234, 125] on img at bounding box center [239, 126] width 16 height 16
click at [237, 125] on img at bounding box center [239, 126] width 16 height 16
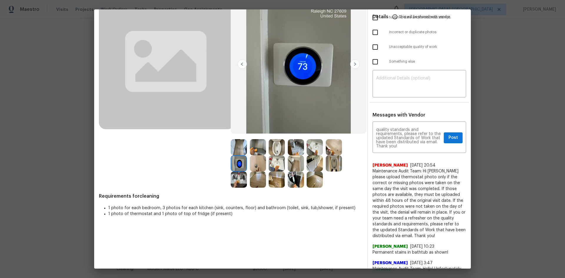
scroll to position [0, 0]
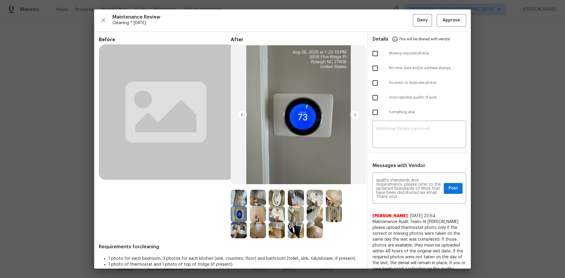
click at [240, 186] on img at bounding box center [239, 214] width 16 height 16
click at [402, 186] on button "Post" at bounding box center [453, 188] width 19 height 11
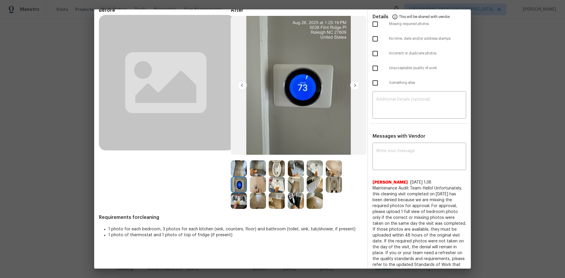
scroll to position [0, 0]
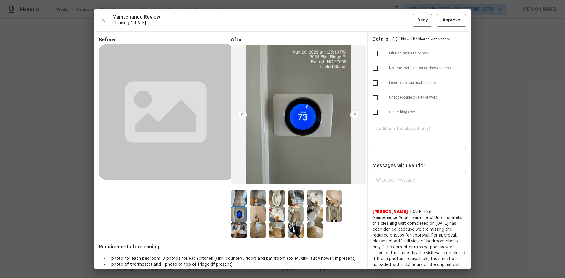
click at [372, 52] on input "checkbox" at bounding box center [375, 53] width 12 height 12
checkbox input "true"
click at [402, 18] on span "Deny" at bounding box center [422, 20] width 11 height 7
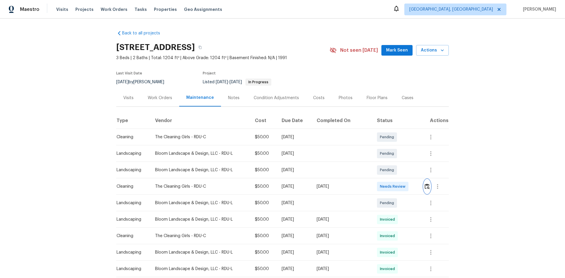
click at [402, 186] on img "button" at bounding box center [427, 187] width 5 height 6
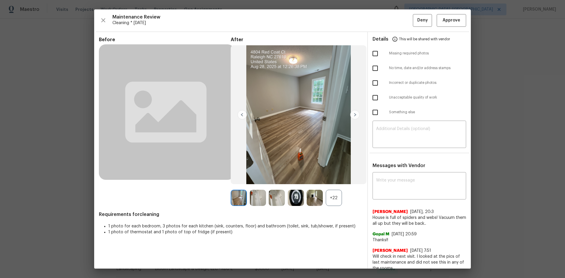
click at [333, 186] on div "+22" at bounding box center [334, 198] width 16 height 16
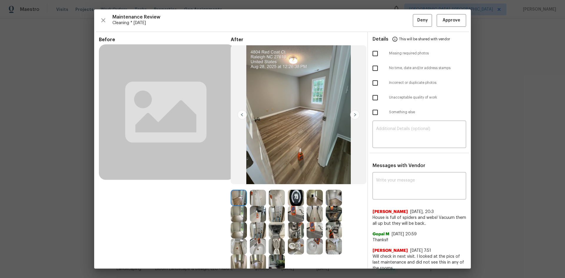
click at [294, 186] on img at bounding box center [296, 198] width 16 height 16
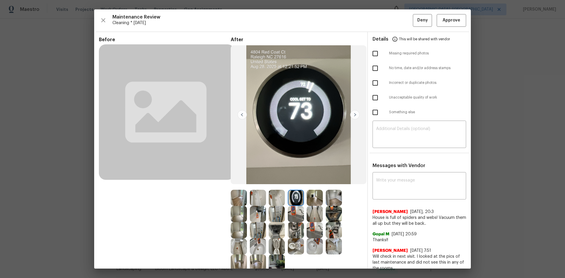
click at [294, 186] on img at bounding box center [296, 198] width 16 height 16
click at [402, 22] on span "Approve" at bounding box center [452, 20] width 18 height 7
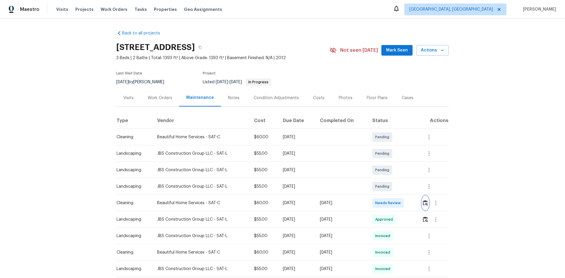
click at [428, 204] on button "button" at bounding box center [425, 203] width 7 height 14
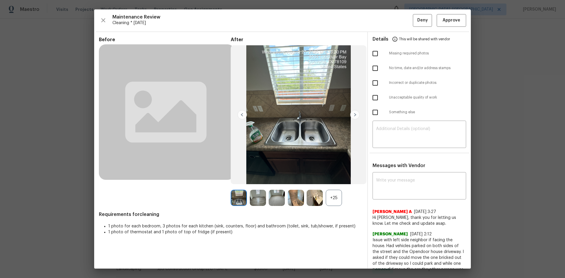
click at [332, 200] on div "+25" at bounding box center [334, 198] width 16 height 16
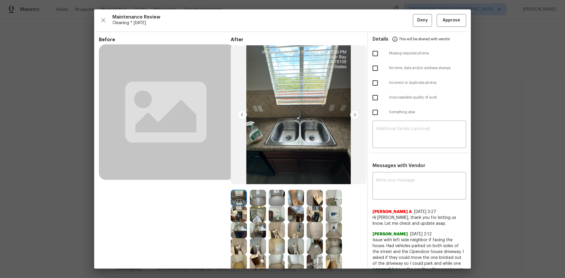
click at [330, 213] on img at bounding box center [334, 214] width 16 height 16
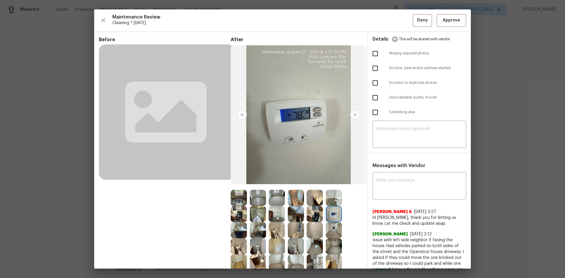
click at [330, 213] on img at bounding box center [334, 214] width 16 height 16
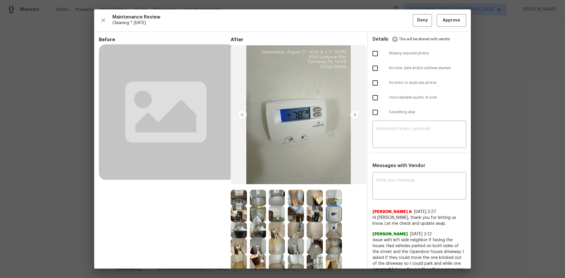
click at [330, 213] on img at bounding box center [334, 214] width 16 height 16
click at [329, 213] on img at bounding box center [334, 214] width 16 height 16
click at [334, 217] on img at bounding box center [334, 214] width 16 height 16
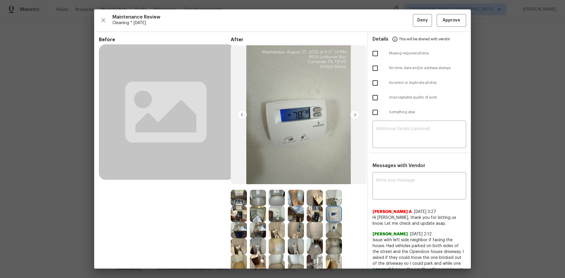
click at [334, 214] on img at bounding box center [334, 214] width 16 height 16
click at [334, 212] on img at bounding box center [334, 214] width 16 height 16
click at [449, 22] on span "Approve" at bounding box center [452, 20] width 18 height 7
